Goal: Information Seeking & Learning: Compare options

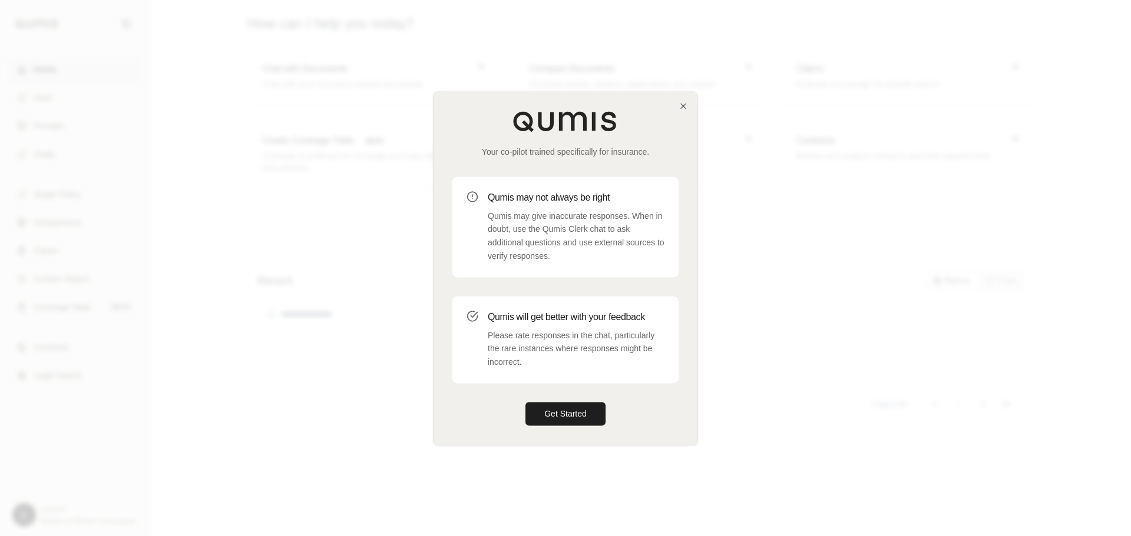
click at [683, 112] on div "Your co-pilot trained specifically for insurance. Qumis may not always be right…" at bounding box center [565, 268] width 264 height 353
click at [682, 101] on icon "button" at bounding box center [682, 105] width 9 height 9
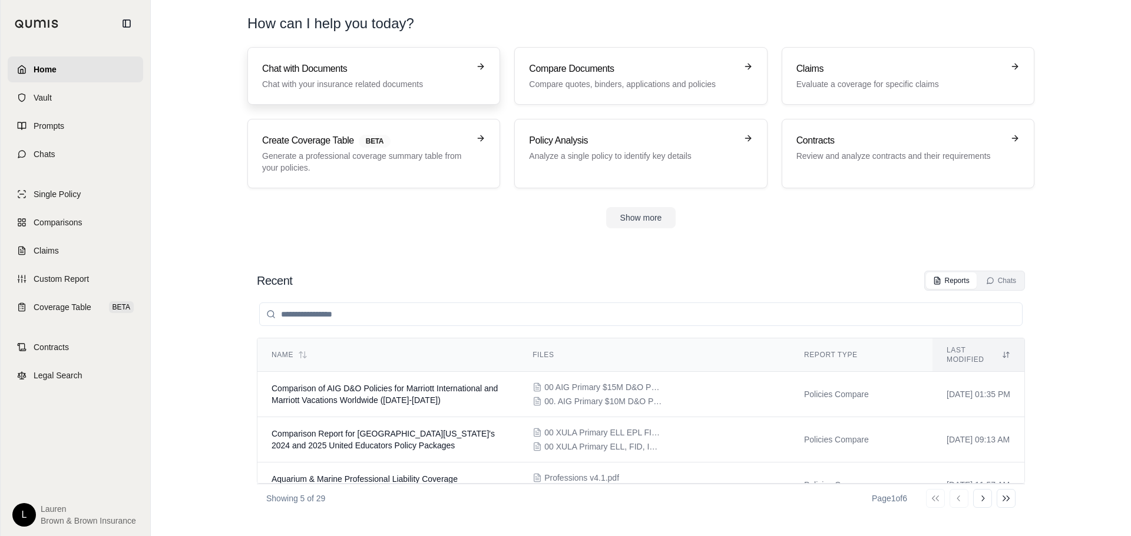
click at [390, 75] on h3 "Chat with Documents" at bounding box center [365, 69] width 207 height 14
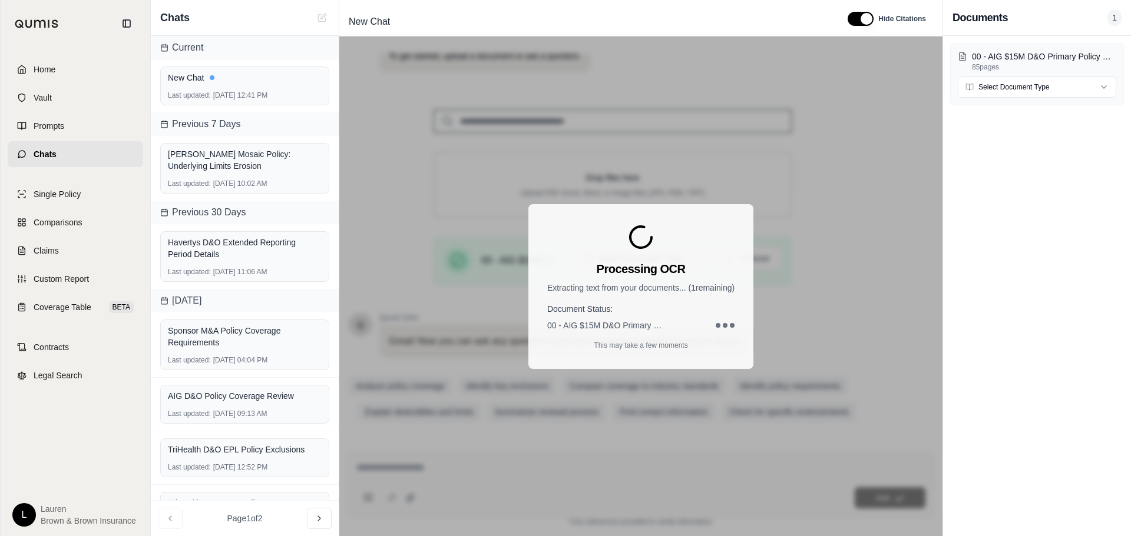
scroll to position [100, 0]
click at [1022, 85] on html "Home Vault Prompts Chats Single Policy Comparisons Claims Custom Report Coverag…" at bounding box center [565, 268] width 1131 height 536
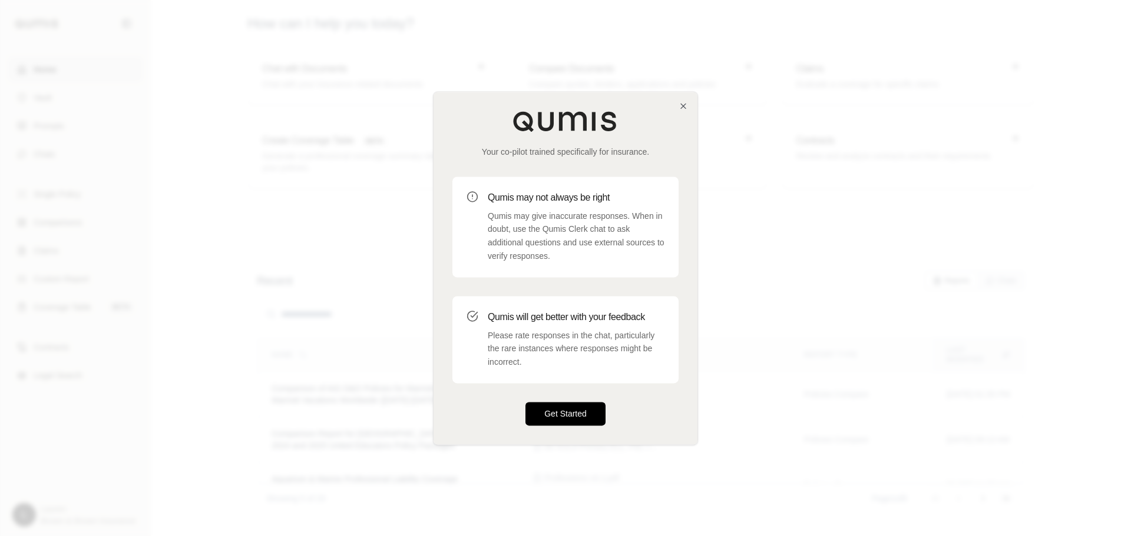
click at [593, 423] on button "Get Started" at bounding box center [565, 414] width 80 height 24
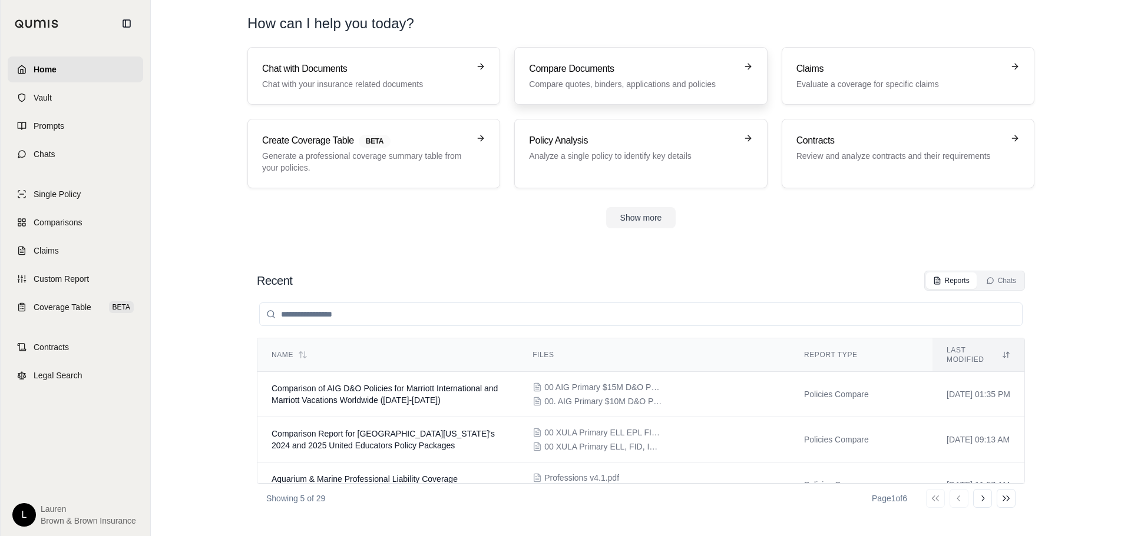
click at [622, 77] on div "Compare Documents Compare quotes, binders, applications and policies" at bounding box center [632, 76] width 207 height 28
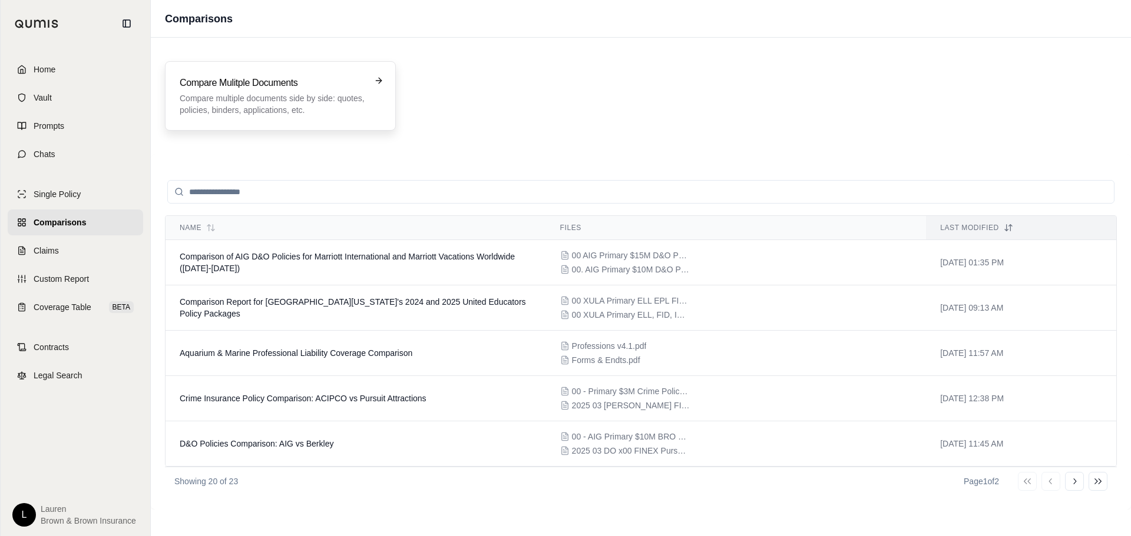
click at [253, 89] on h3 "Compare Mulitple Documents" at bounding box center [272, 83] width 185 height 14
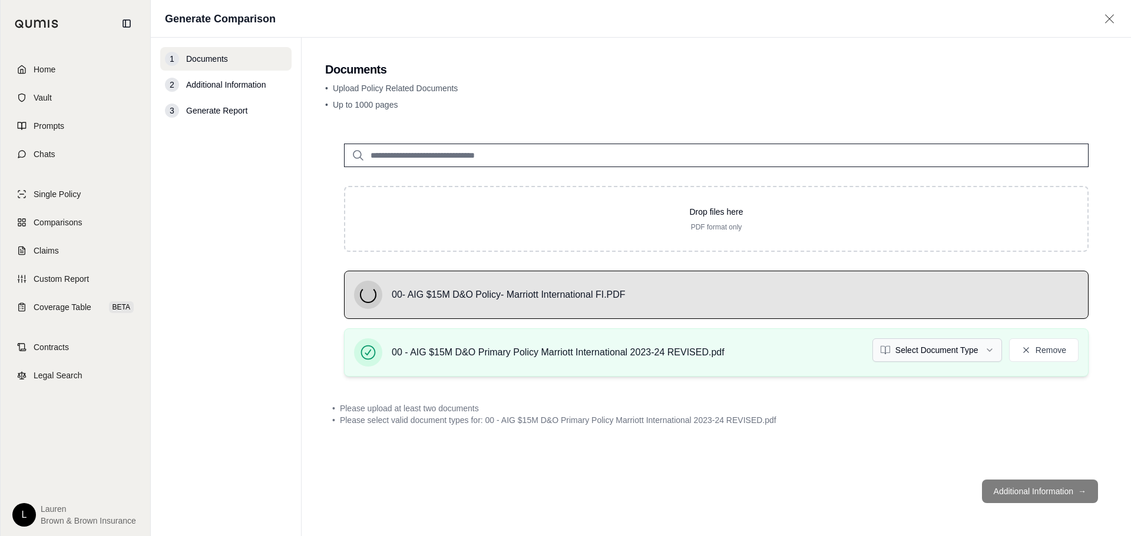
click at [934, 350] on html "Home Vault Prompts Chats Single Policy Comparisons Claims Custom Report Coverag…" at bounding box center [565, 268] width 1131 height 536
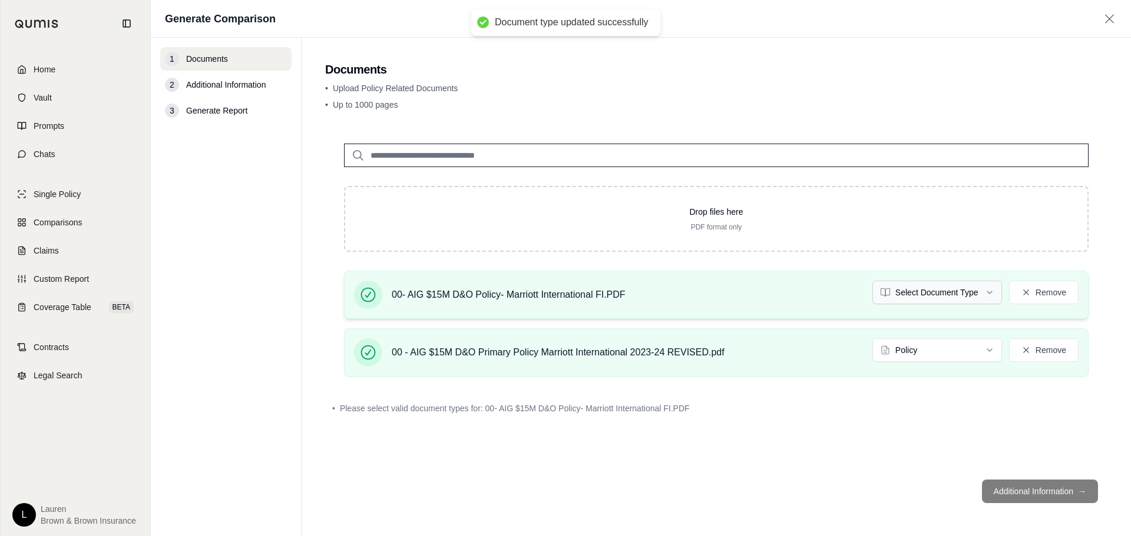
click at [914, 300] on html "Document type updated successfully Home Vault Prompts Chats Single Policy Compa…" at bounding box center [565, 268] width 1131 height 536
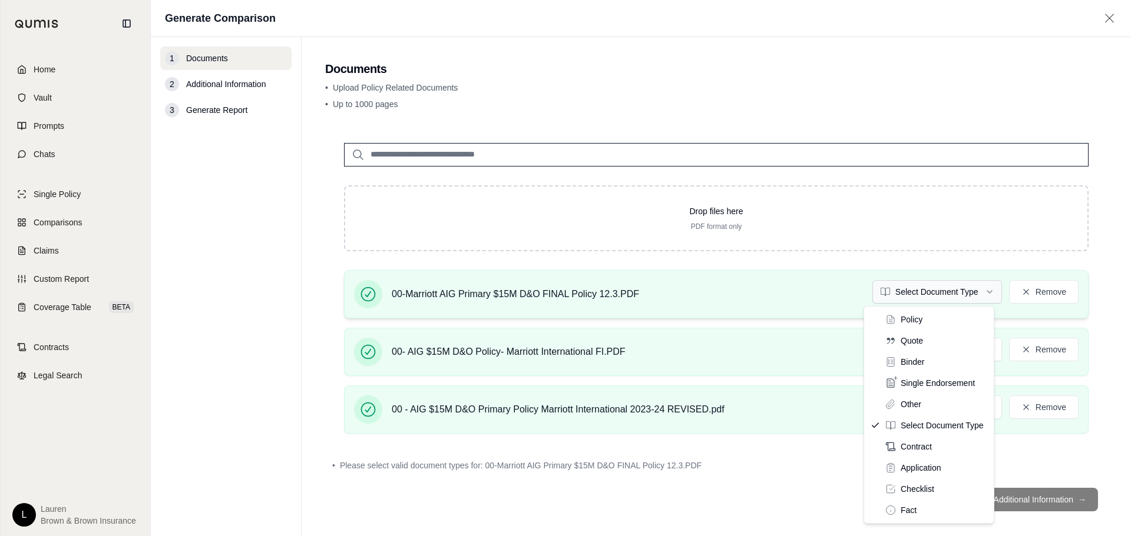
click at [891, 295] on html "Home Vault Prompts Chats Single Policy Comparisons Claims Custom Report Coverag…" at bounding box center [565, 268] width 1131 height 536
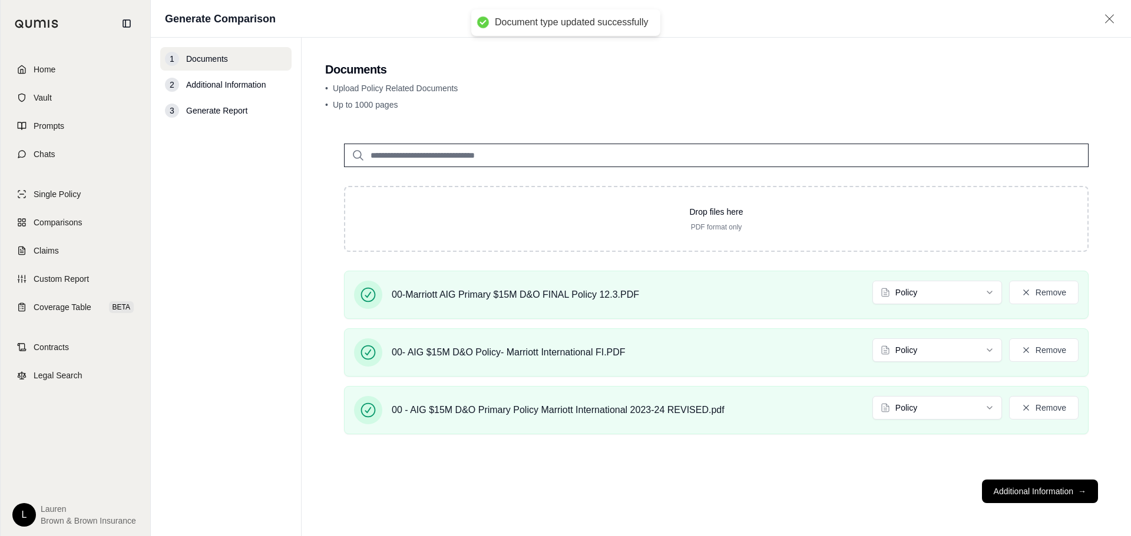
click at [1033, 498] on button "Additional Information →" at bounding box center [1040, 492] width 116 height 24
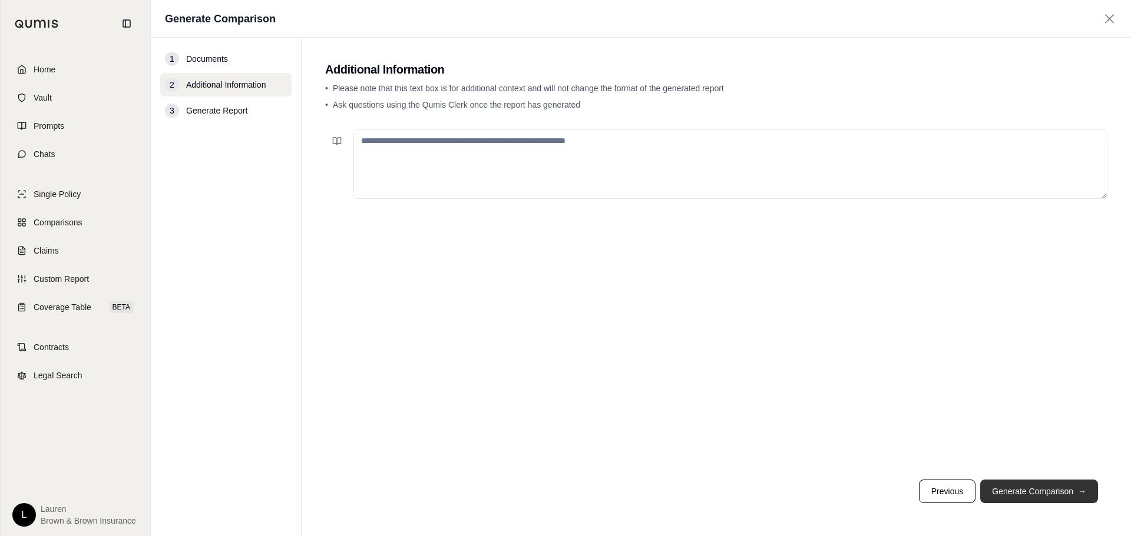
click at [1006, 484] on button "Generate Comparison →" at bounding box center [1039, 492] width 118 height 24
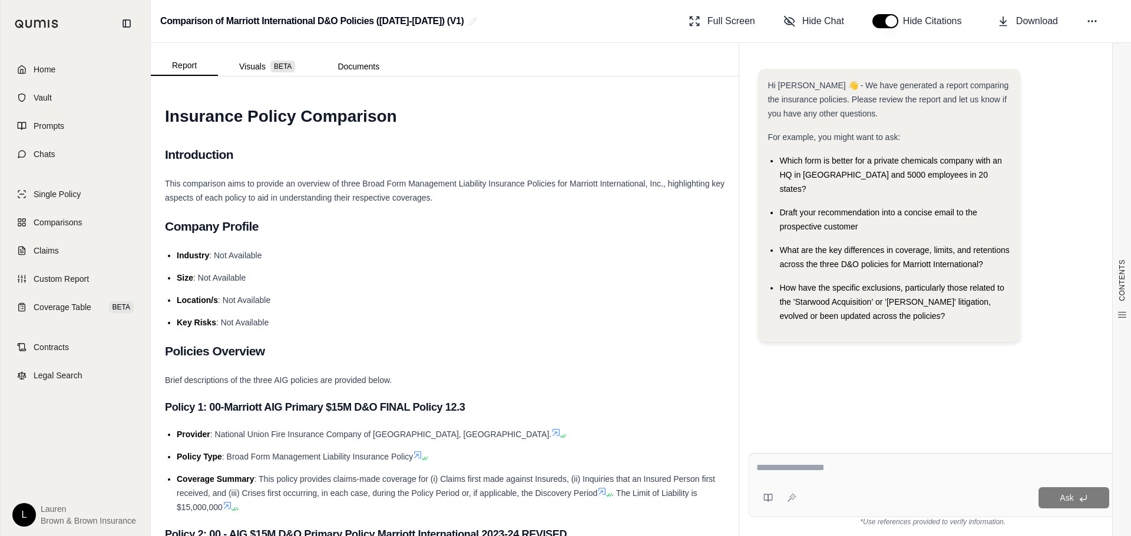
click at [899, 473] on textarea at bounding box center [932, 468] width 353 height 14
type textarea "*"
type textarea "**********"
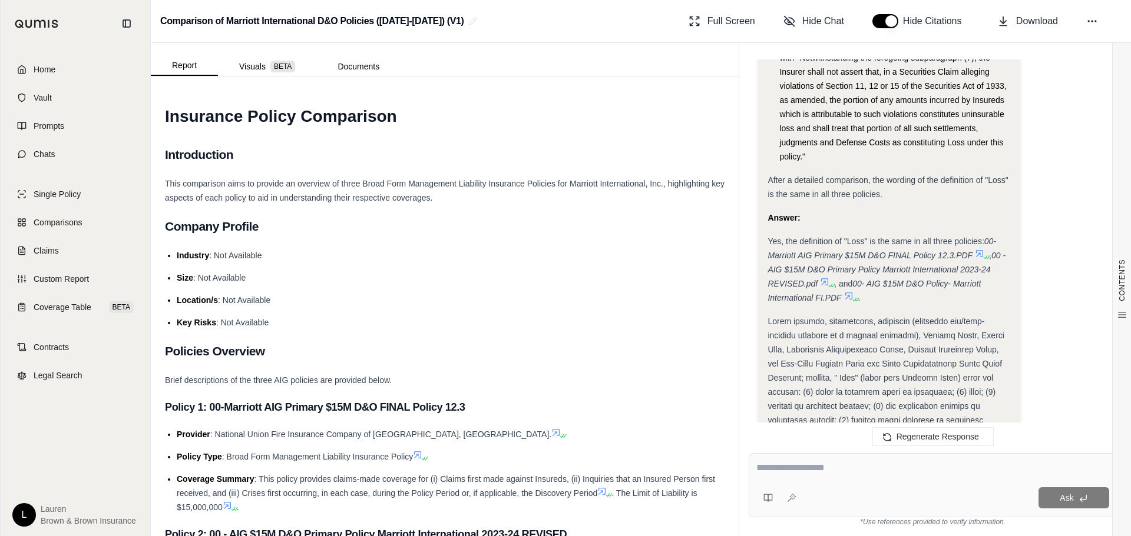
scroll to position [2320, 0]
